Goal: Information Seeking & Learning: Learn about a topic

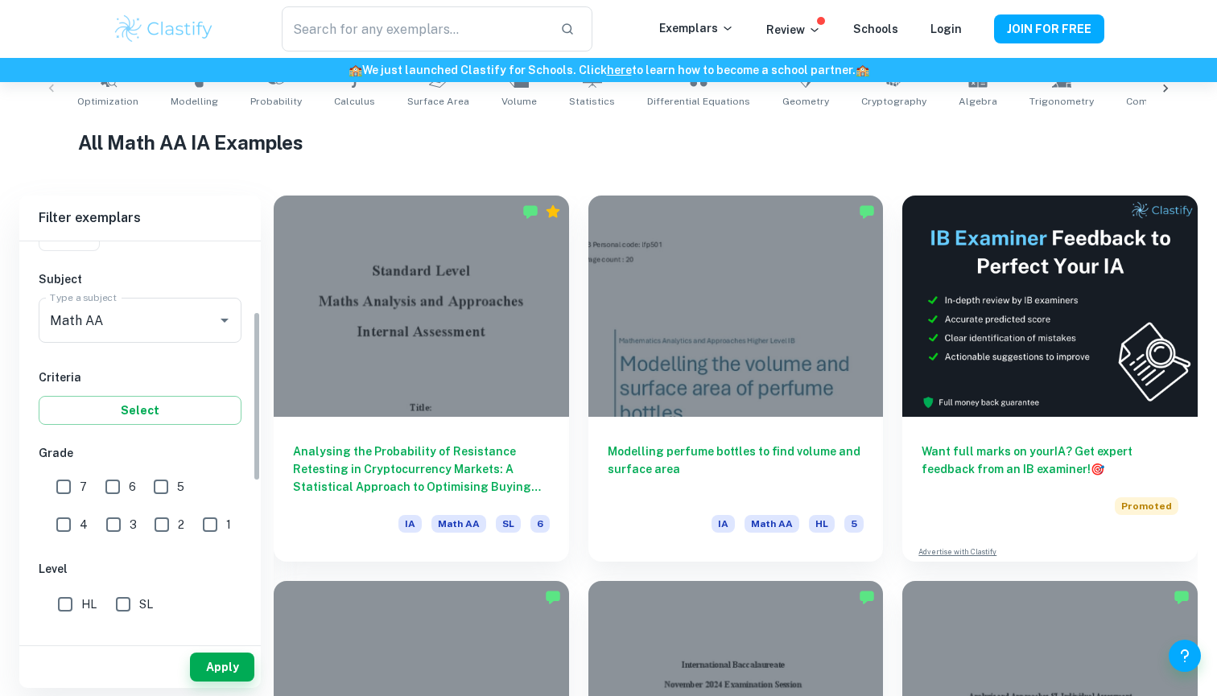
scroll to position [166, 0]
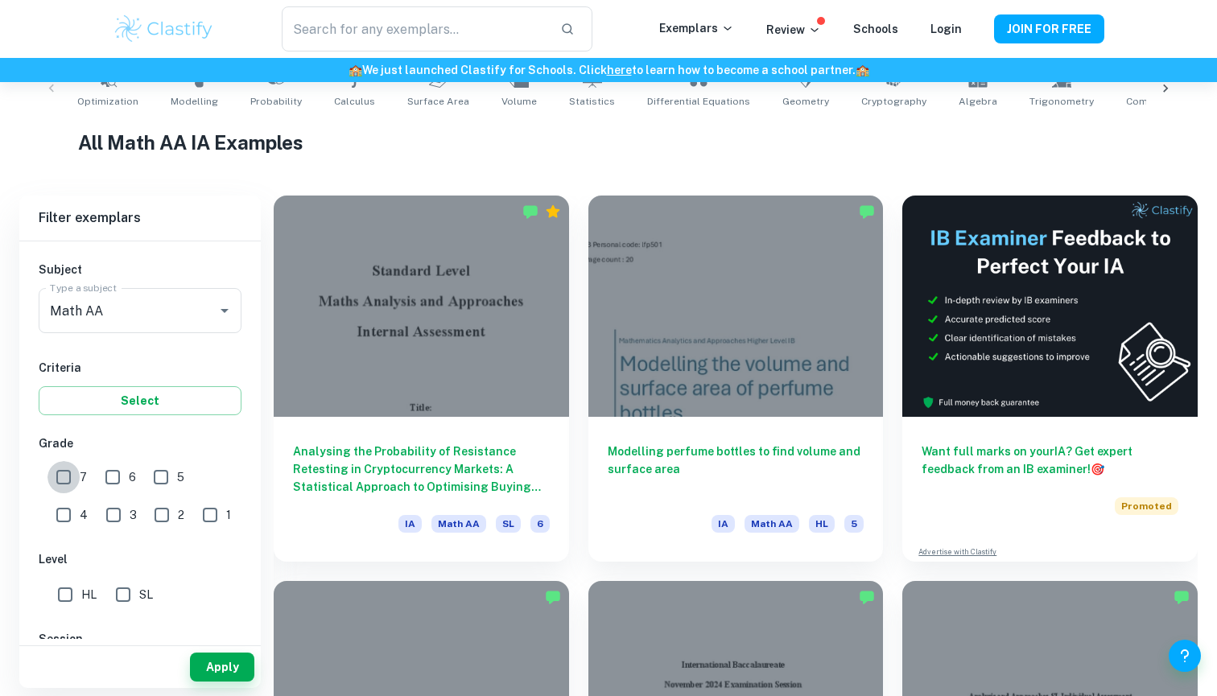
click at [57, 483] on input "7" at bounding box center [63, 477] width 32 height 32
checkbox input "true"
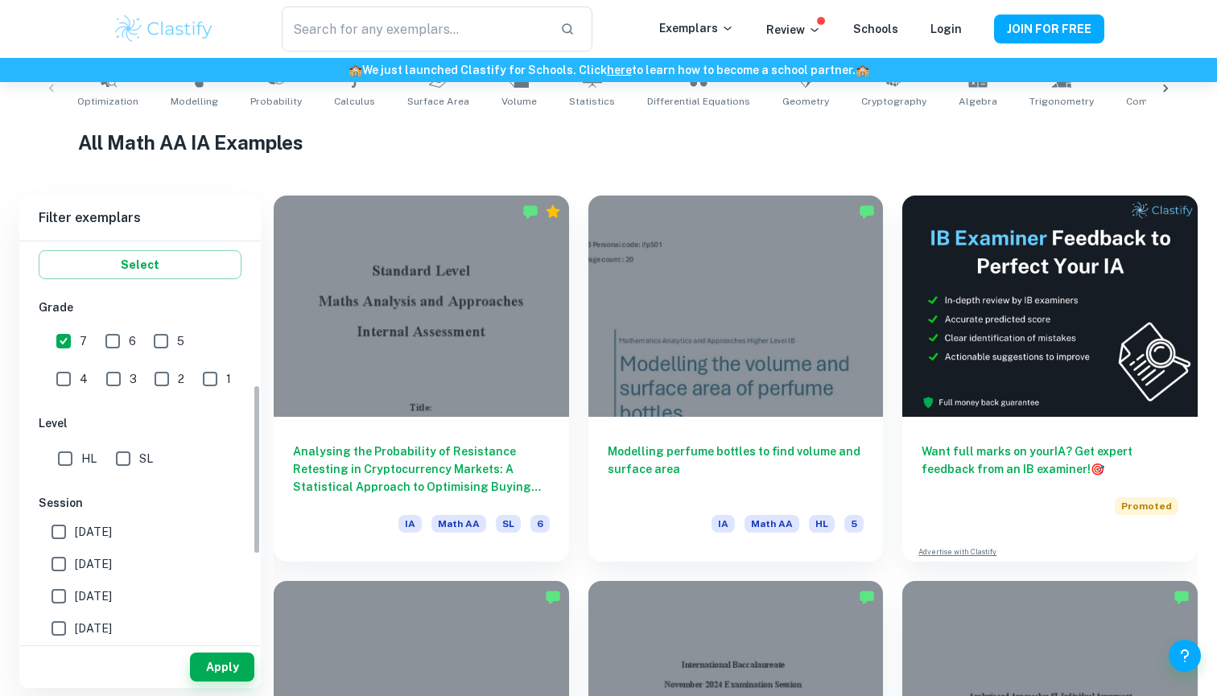
scroll to position [336, 0]
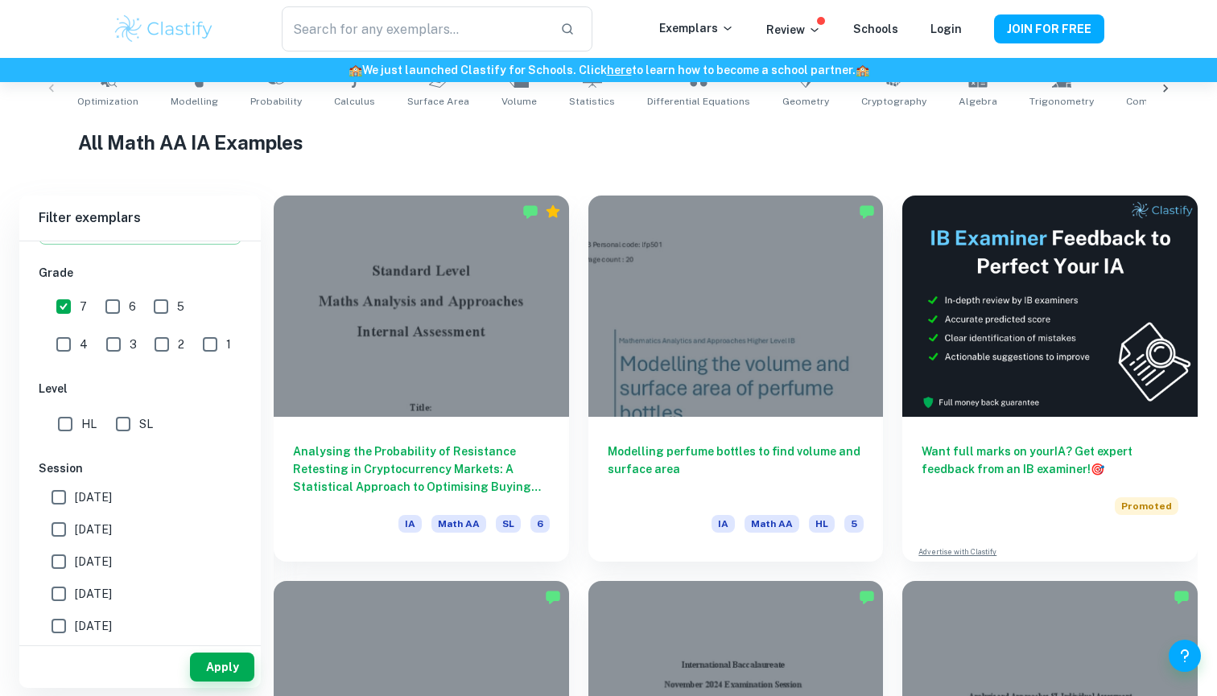
click at [74, 433] on input "HL" at bounding box center [65, 424] width 32 height 32
checkbox input "true"
click at [50, 504] on input "[DATE]" at bounding box center [59, 497] width 32 height 32
checkbox input "true"
click at [56, 531] on input "[DATE]" at bounding box center [59, 529] width 32 height 32
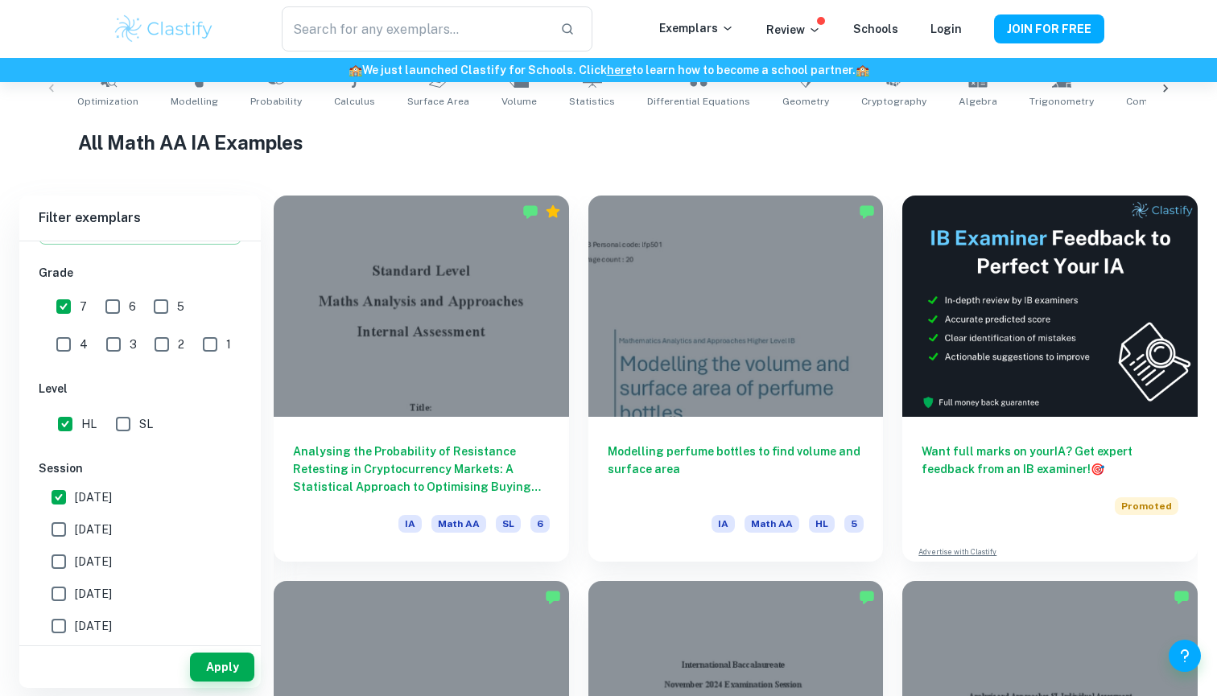
checkbox input "true"
click at [221, 668] on button "Apply" at bounding box center [222, 667] width 64 height 29
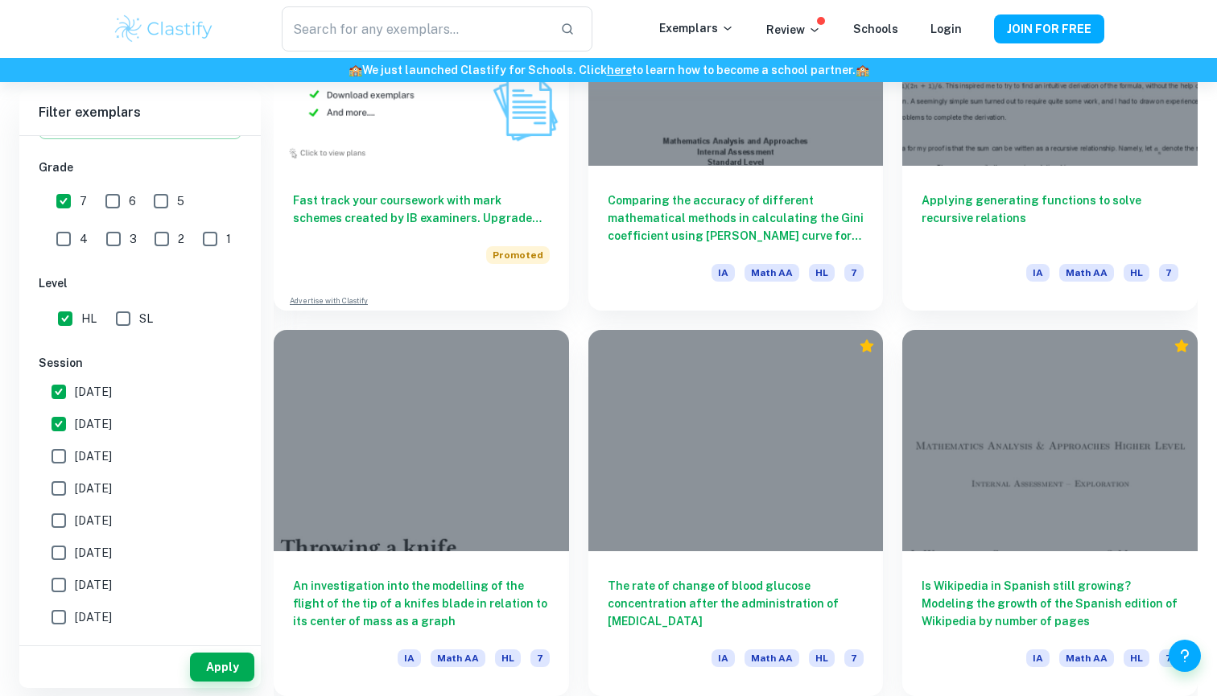
scroll to position [1369, 0]
click at [55, 447] on input "[DATE]" at bounding box center [59, 456] width 32 height 32
checkbox input "true"
click at [68, 482] on input "[DATE]" at bounding box center [59, 488] width 32 height 32
checkbox input "true"
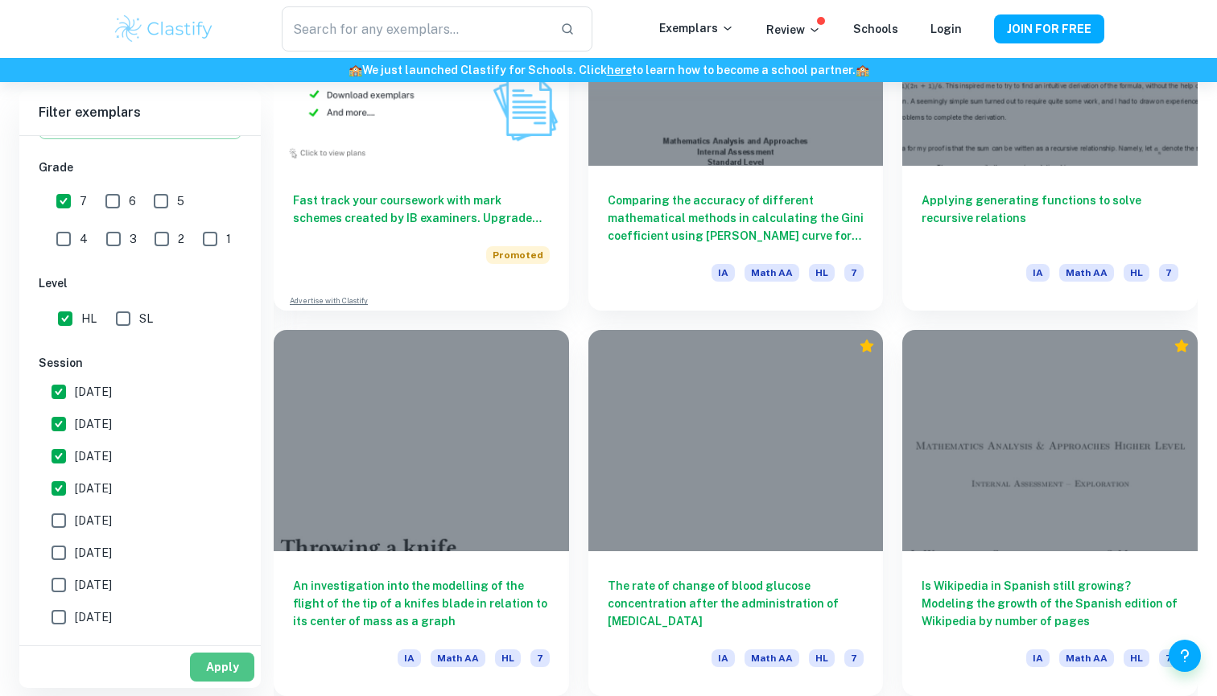
click at [209, 666] on button "Apply" at bounding box center [222, 667] width 64 height 29
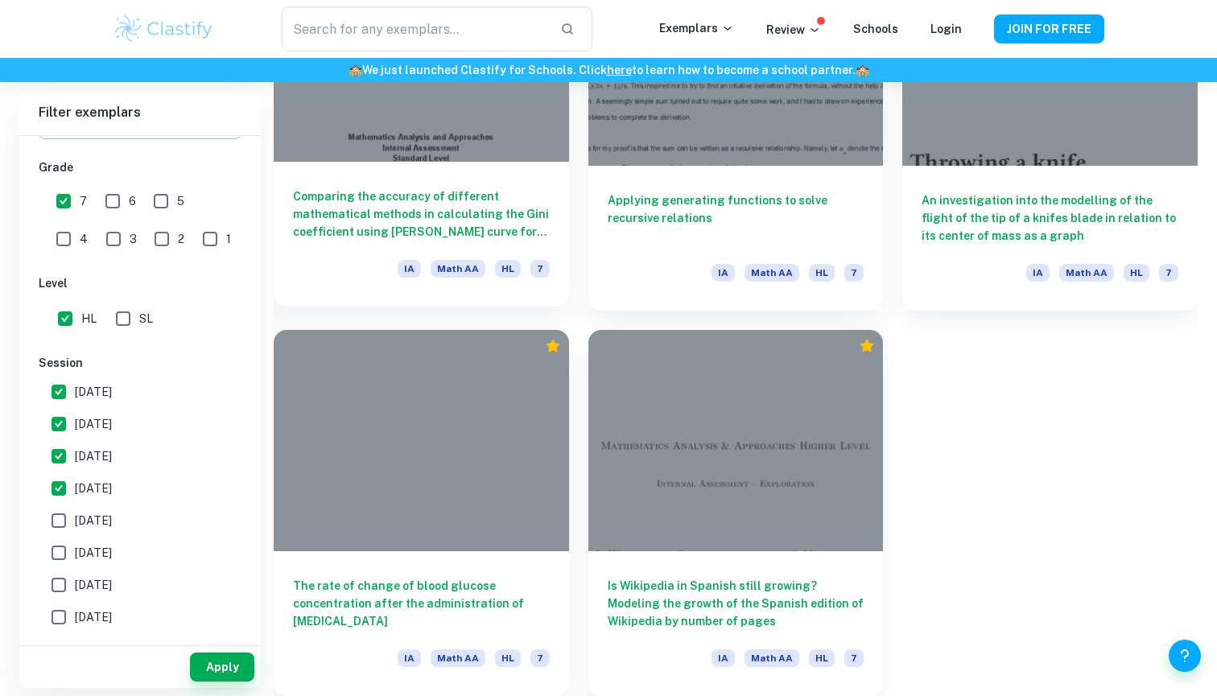
scroll to position [1754, 0]
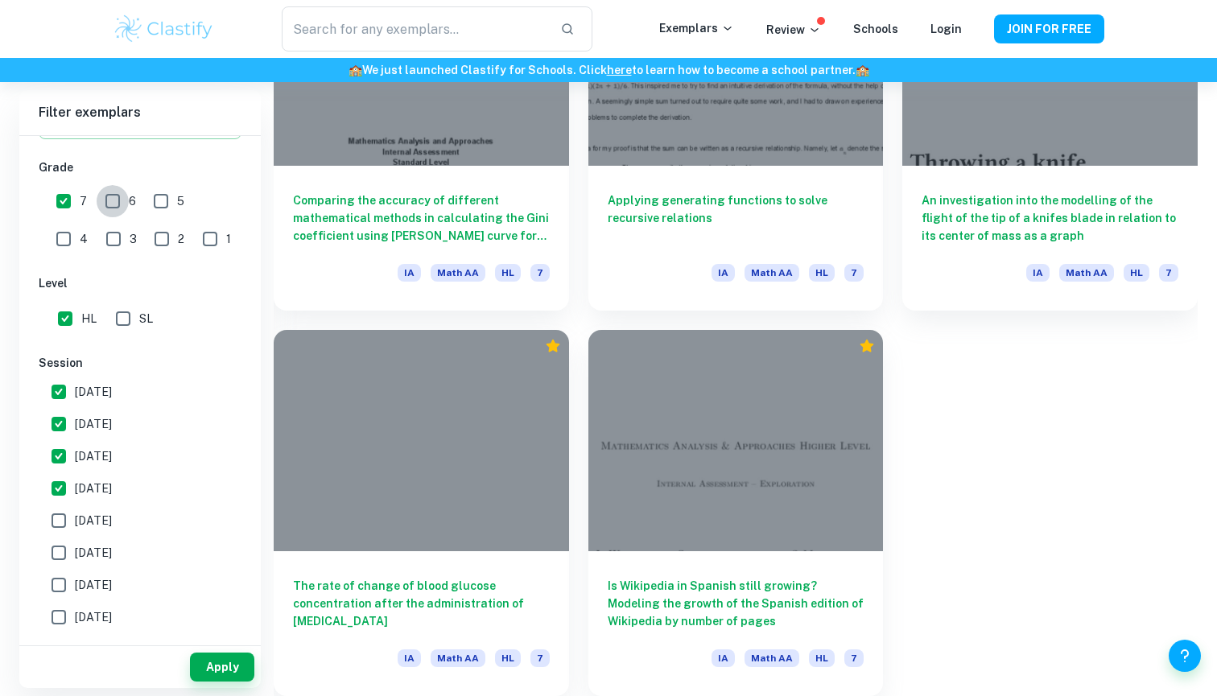
click at [116, 201] on input "6" at bounding box center [113, 201] width 32 height 32
checkbox input "true"
click at [208, 666] on button "Apply" at bounding box center [222, 667] width 64 height 29
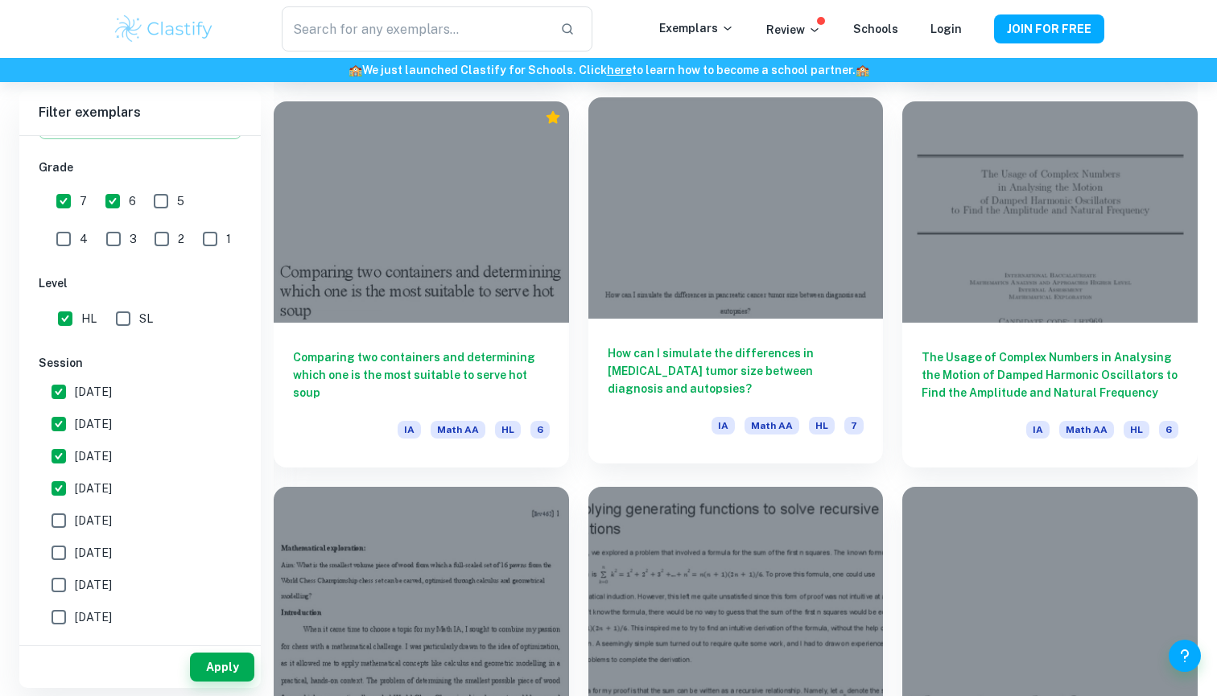
scroll to position [3908, 0]
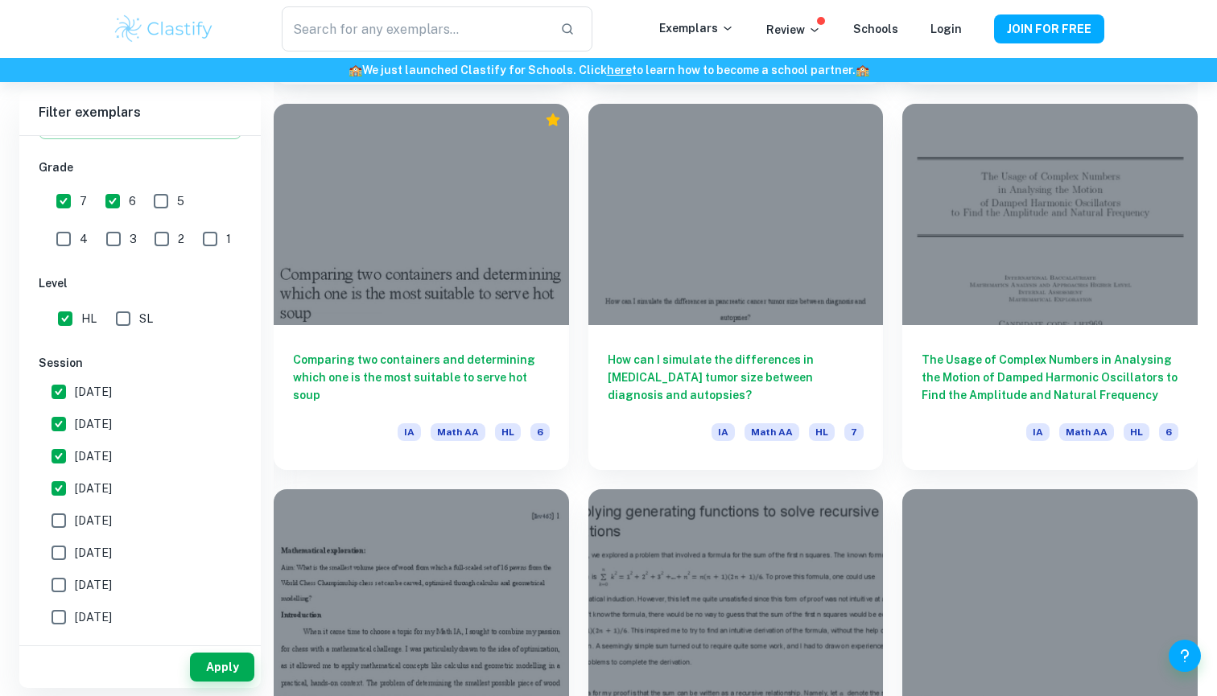
click at [171, 9] on div "​ Exemplars Review Schools Login JOIN FOR FREE" at bounding box center [608, 28] width 1030 height 45
